Goal: Check status: Check status

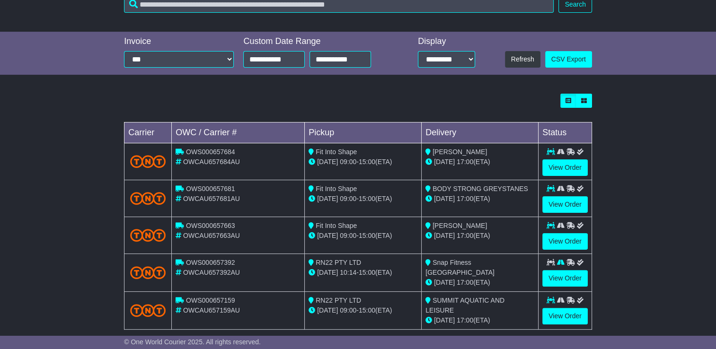
scroll to position [196, 0]
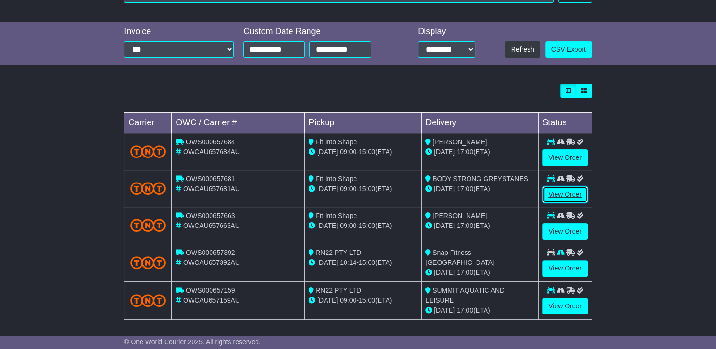
click at [550, 189] on link "View Order" at bounding box center [565, 195] width 45 height 17
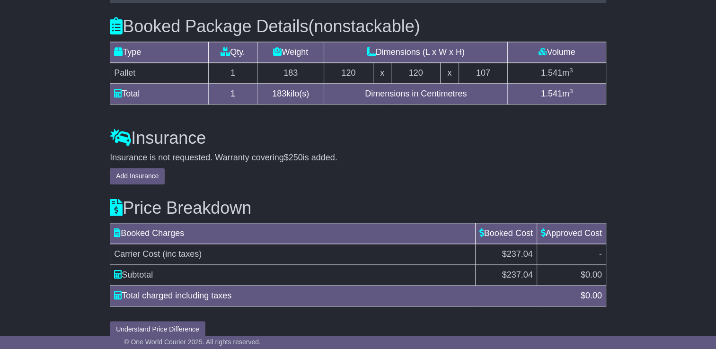
scroll to position [927, 0]
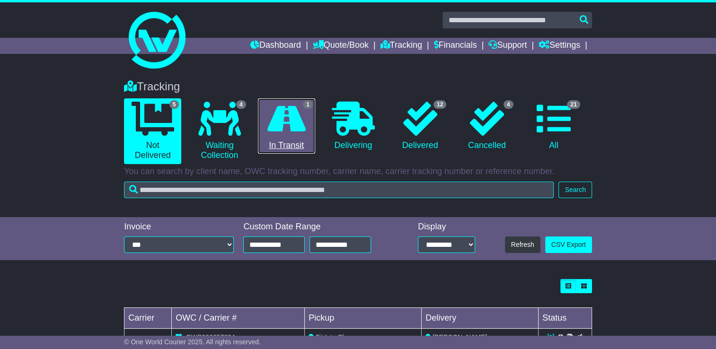
click at [278, 135] on icon at bounding box center [287, 119] width 38 height 34
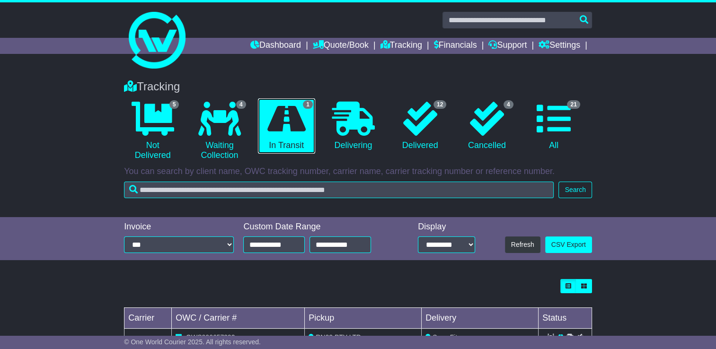
scroll to position [49, 0]
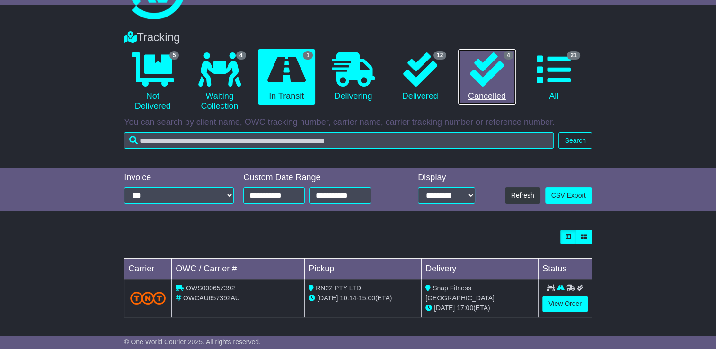
click at [479, 63] on icon at bounding box center [487, 70] width 34 height 34
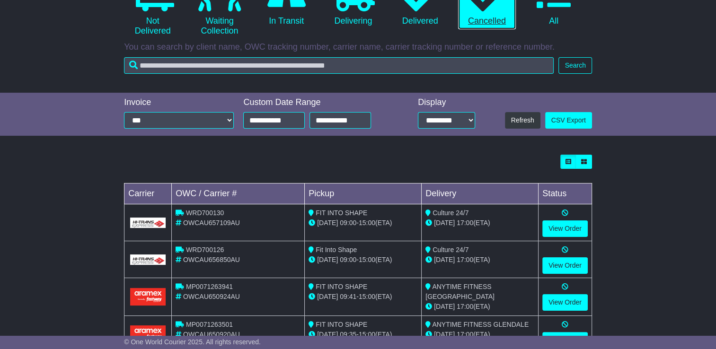
scroll to position [159, 0]
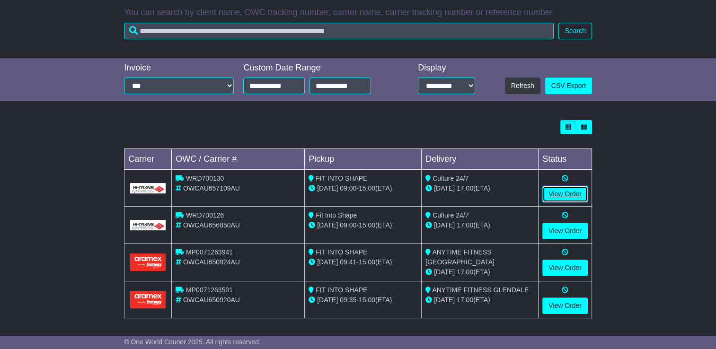
click at [552, 196] on link "View Order" at bounding box center [565, 194] width 45 height 17
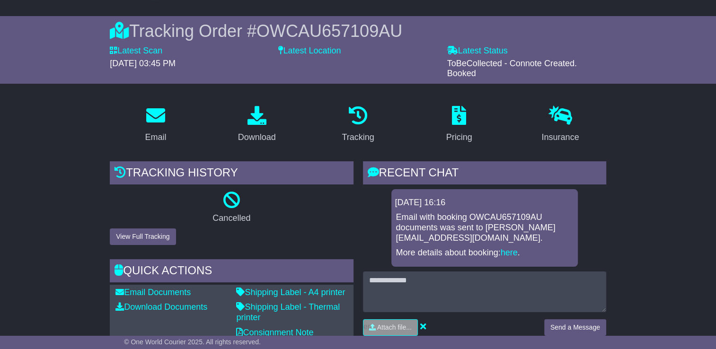
scroll to position [57, 0]
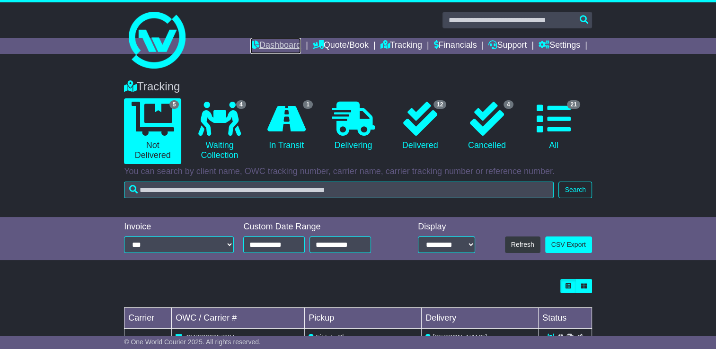
click at [269, 39] on link "Dashboard" at bounding box center [275, 46] width 51 height 16
